Goal: Navigation & Orientation: Find specific page/section

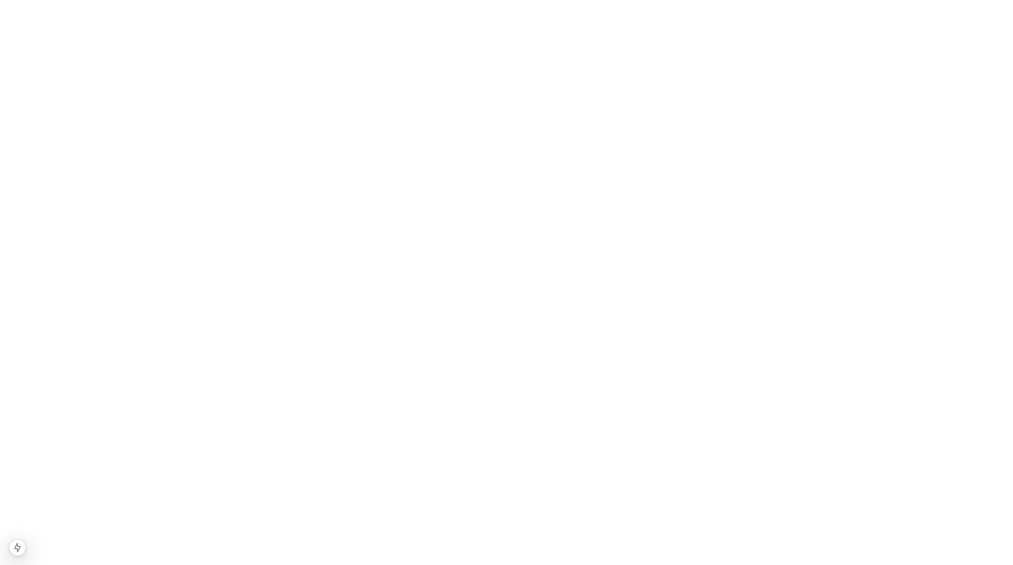
scroll to position [2720, 0]
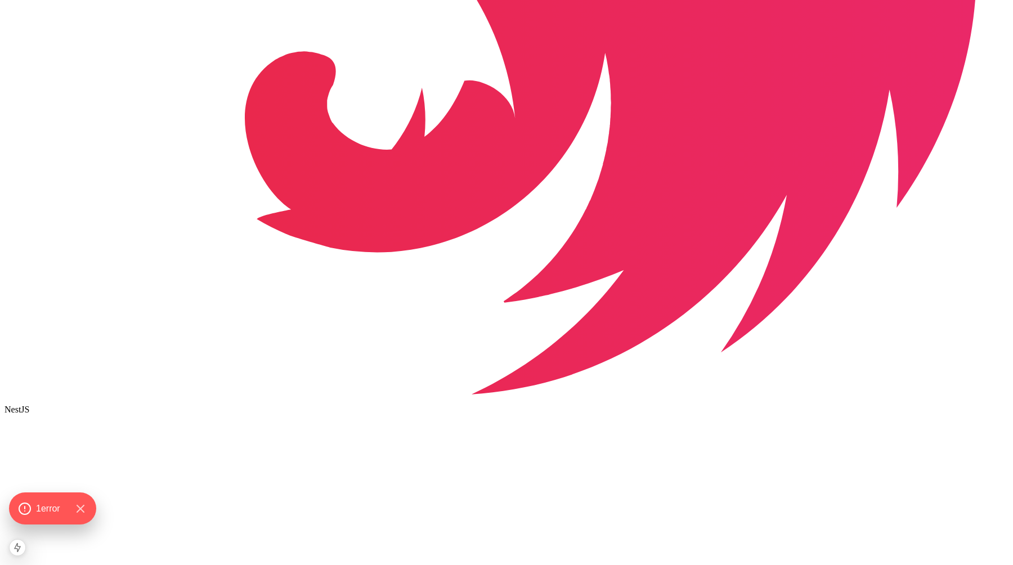
scroll to position [2059, 0]
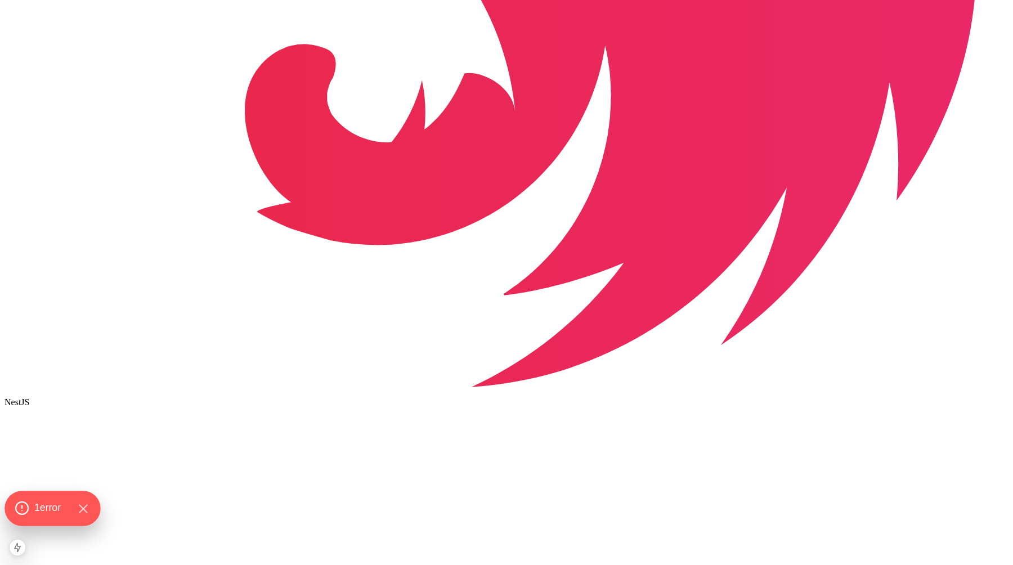
click at [43, 510] on span "1 error" at bounding box center [47, 508] width 26 height 15
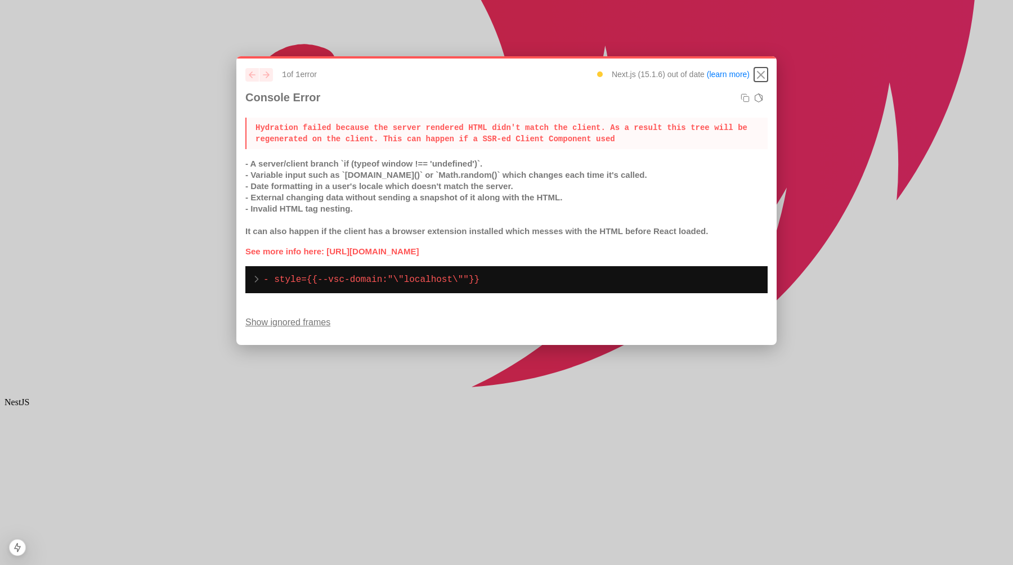
click at [761, 74] on icon "Close" at bounding box center [760, 74] width 7 height 7
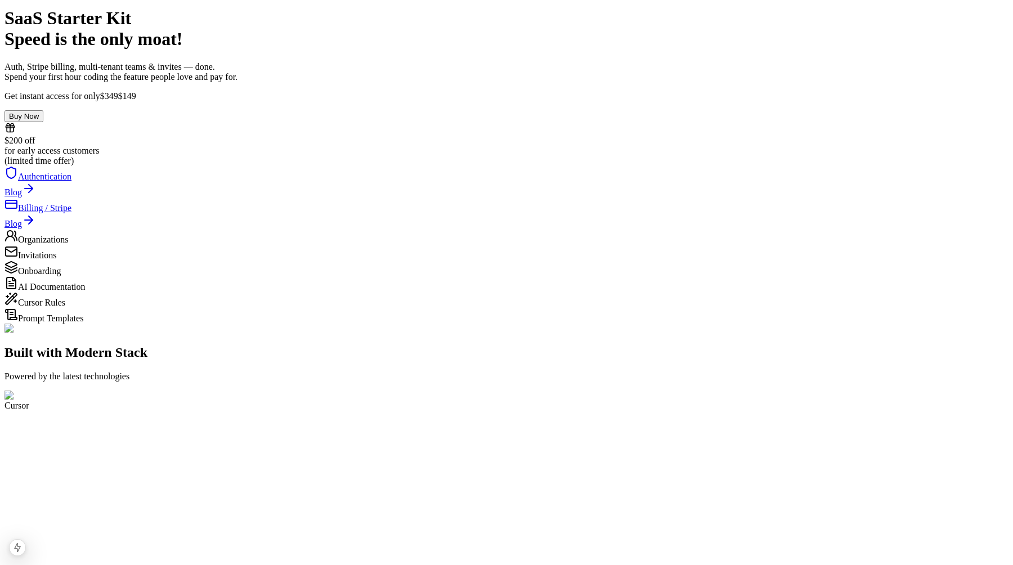
scroll to position [6, 0]
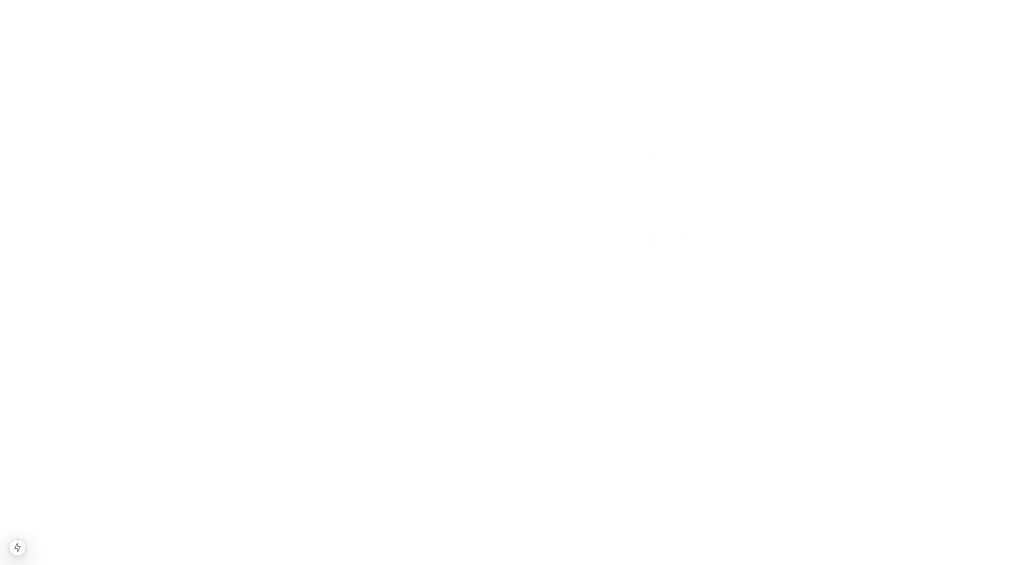
scroll to position [652, 0]
